Goal: Find specific page/section: Find specific page/section

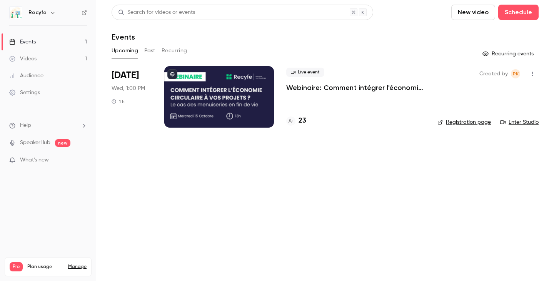
click at [300, 122] on h4 "23" at bounding box center [302, 121] width 8 height 10
